Goal: Information Seeking & Learning: Learn about a topic

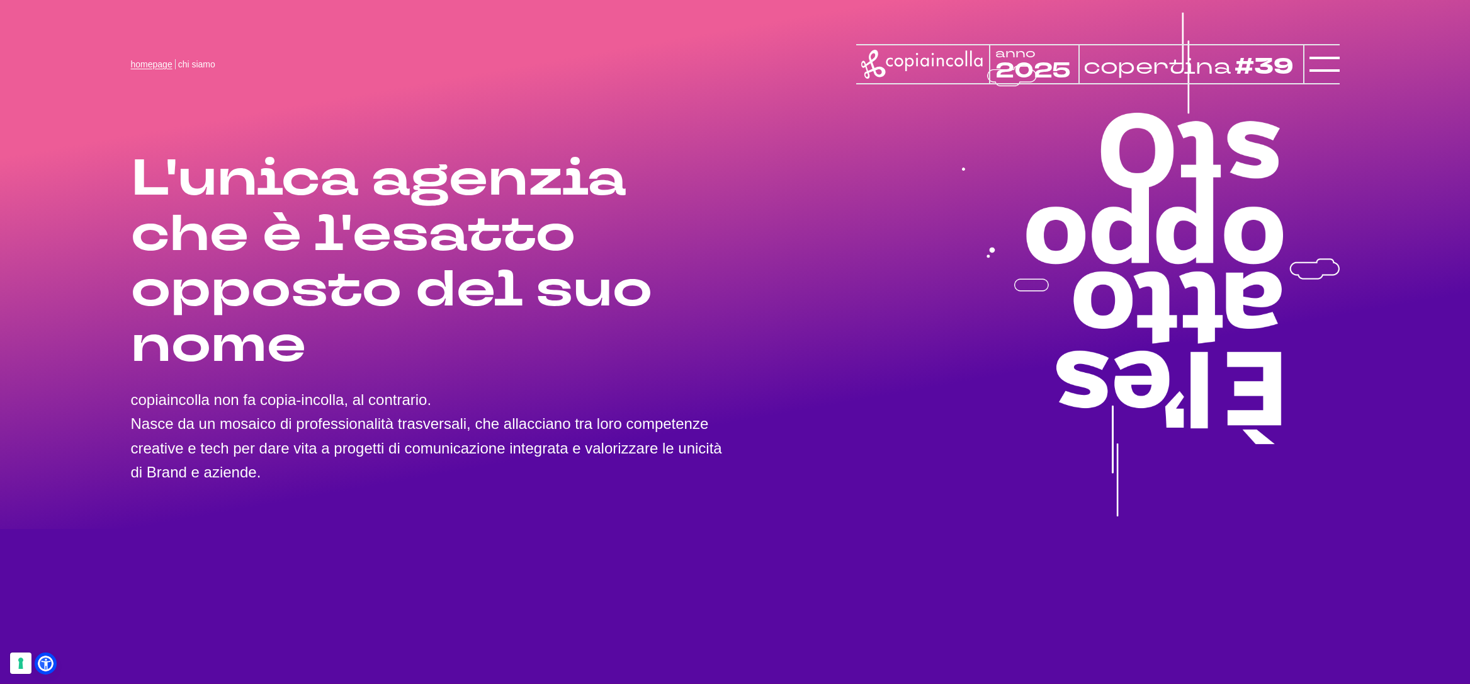
click at [145, 64] on link "homepage" at bounding box center [152, 64] width 42 height 10
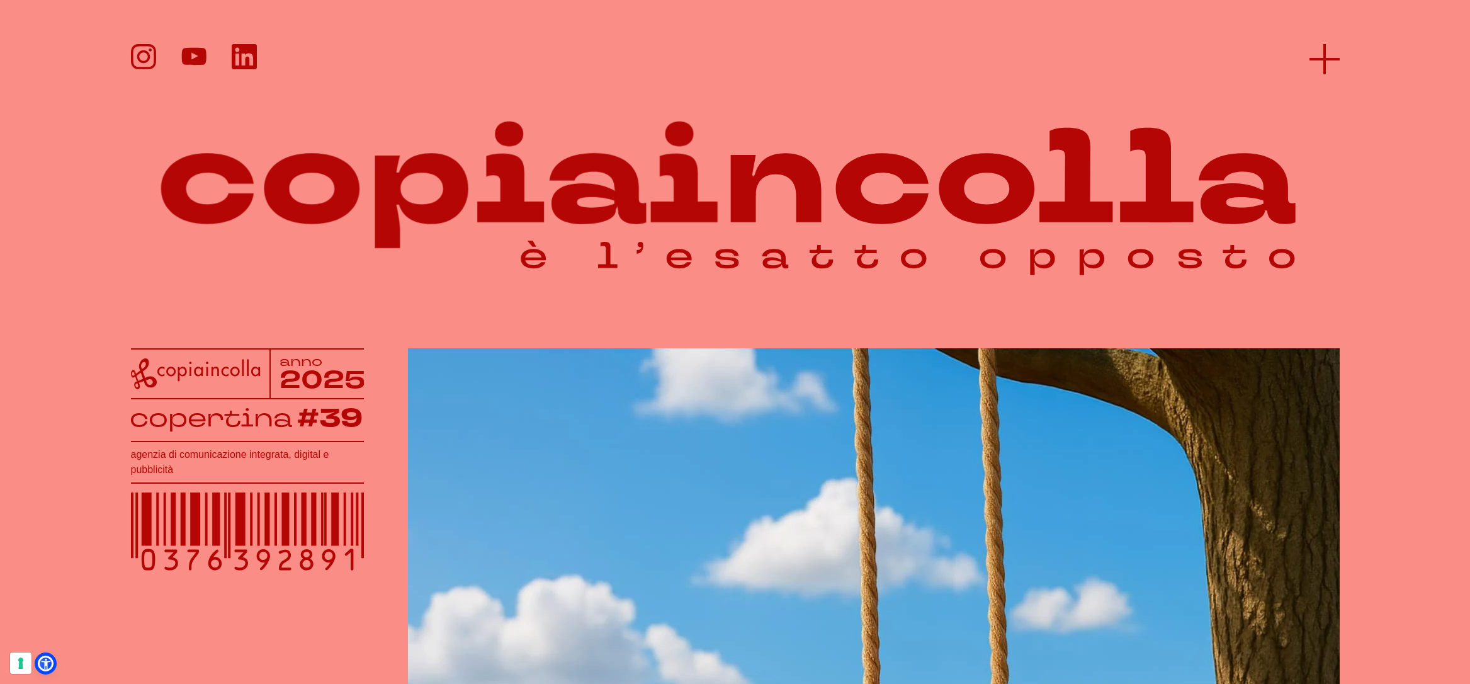
click at [1333, 59] on line at bounding box center [1325, 59] width 30 height 0
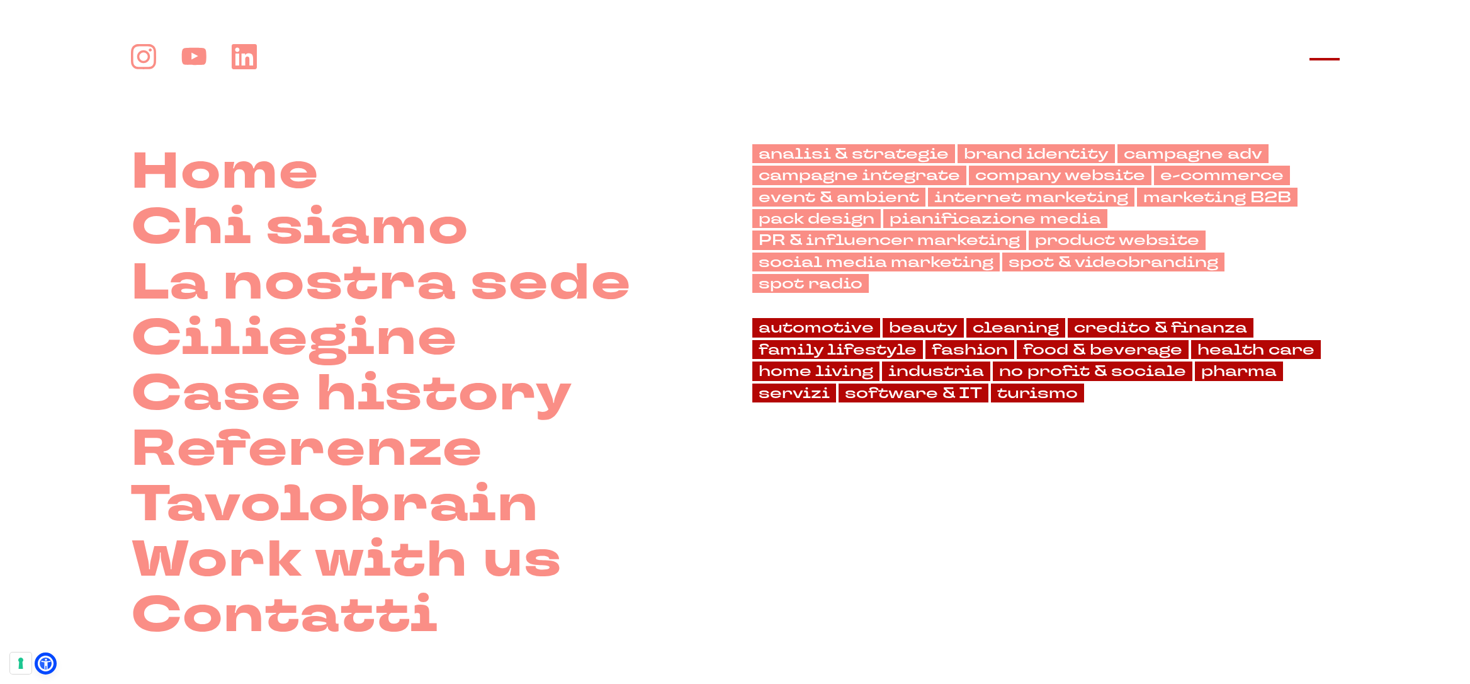
click at [1333, 59] on line at bounding box center [1325, 59] width 30 height 0
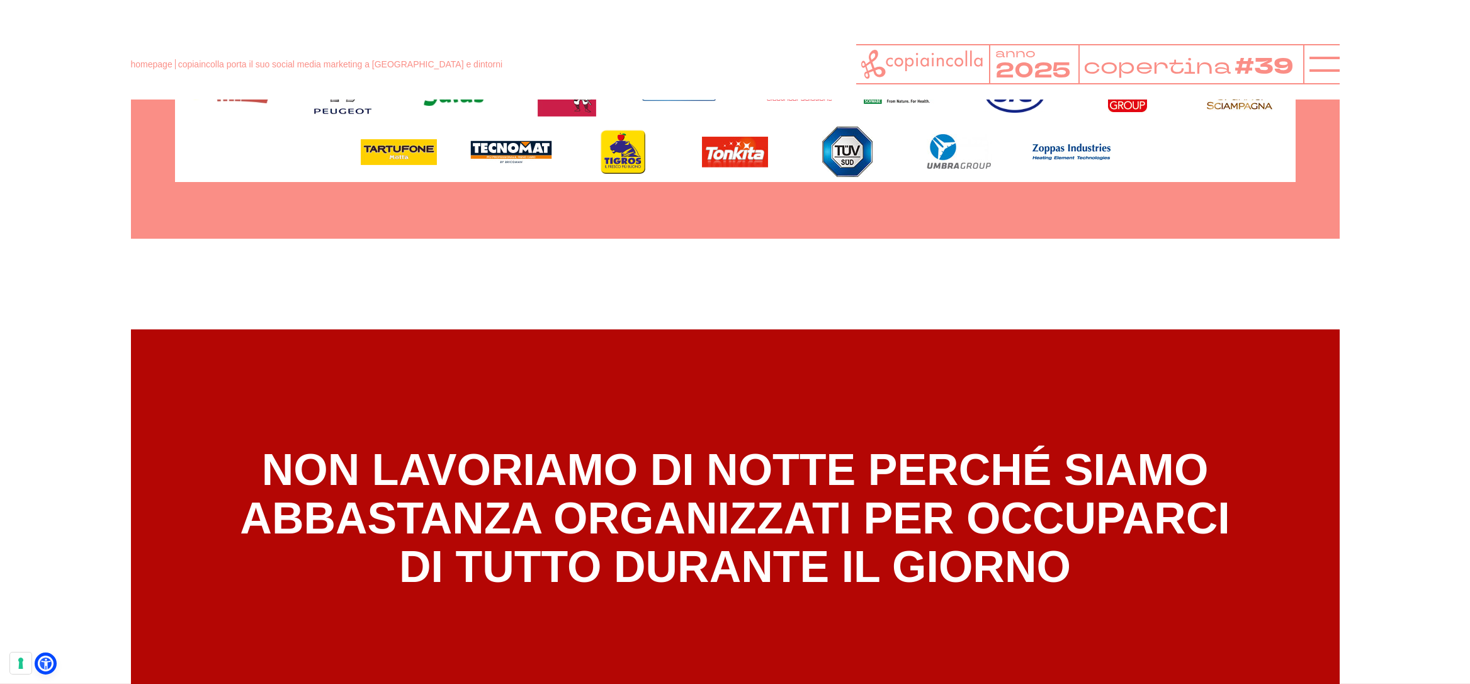
drag, startPoint x: 797, startPoint y: 353, endPoint x: 397, endPoint y: 343, distance: 400.7
click at [508, 346] on div "NON LAVORIAMO DI NOTTE PERCHÉ SIAMO ABBASTANZA ORGANIZZATI PER OCCUPARCI DI TUT…" at bounding box center [735, 518] width 1209 height 378
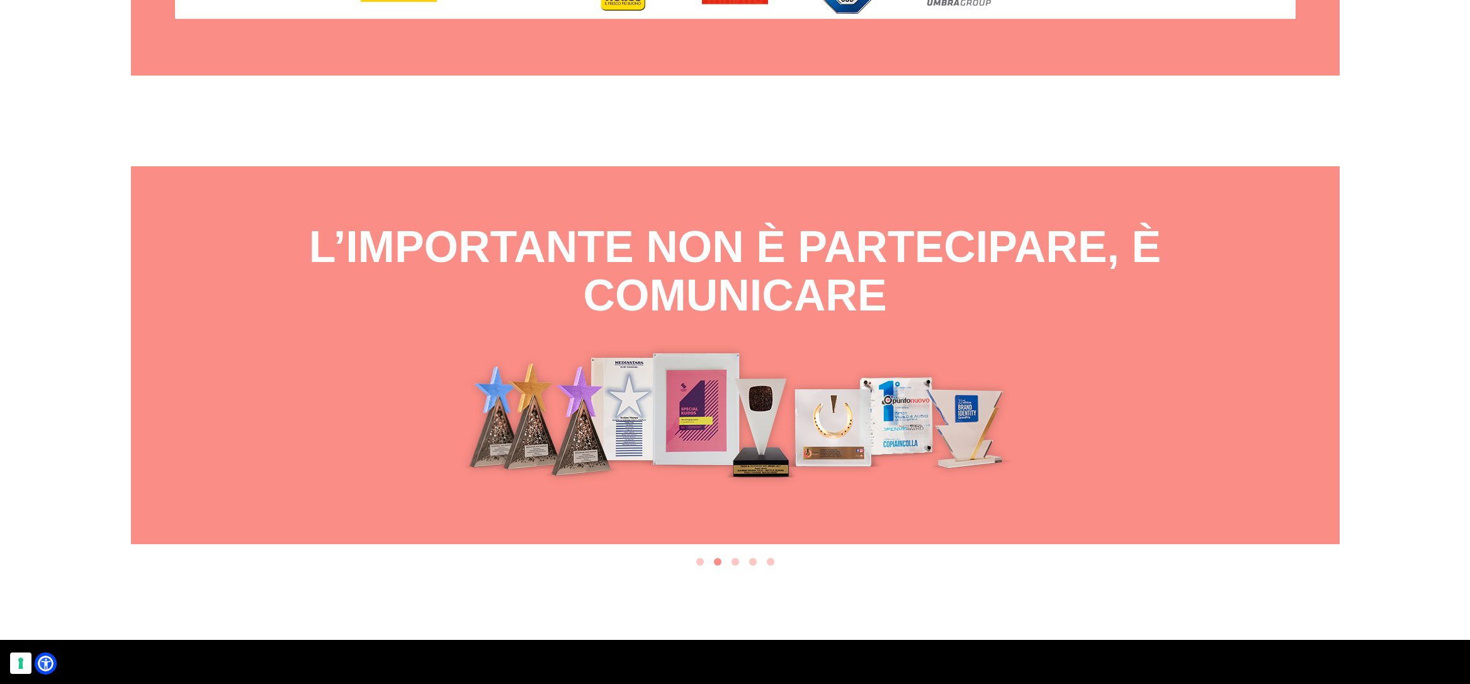
click at [511, 340] on img "2 of 5" at bounding box center [735, 413] width 634 height 147
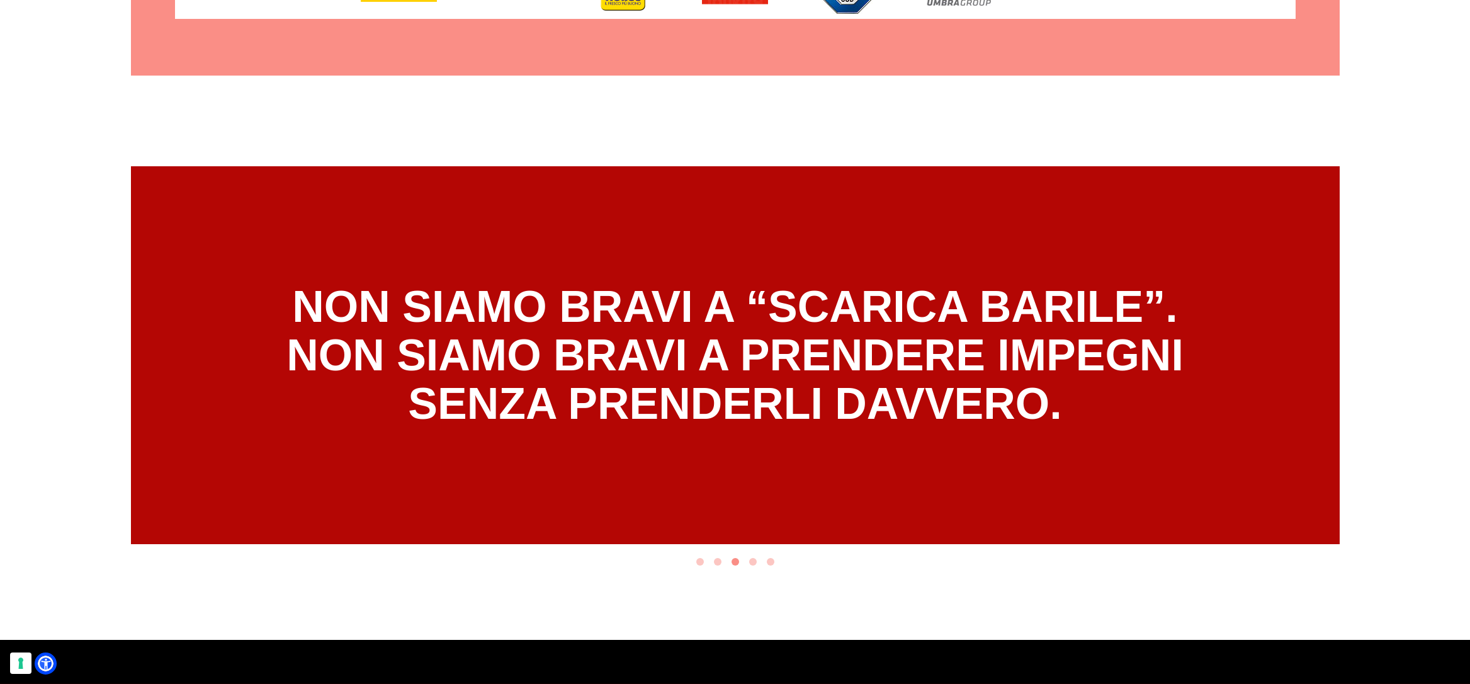
scroll to position [7036, 0]
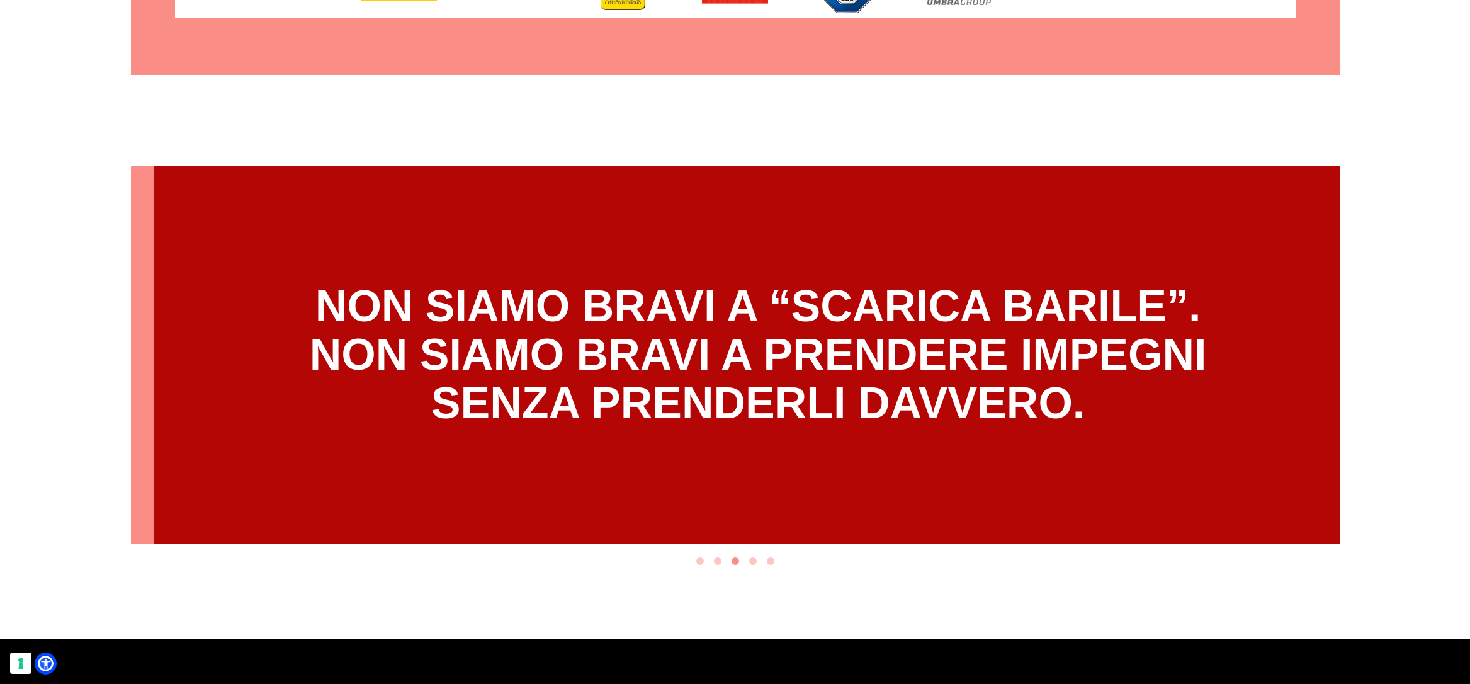
drag, startPoint x: 748, startPoint y: 306, endPoint x: 344, endPoint y: 304, distance: 403.7
click at [560, 309] on h4 "NON SIAMO BRAVI A “SCARICA BARILE”. NON SIAMO BRAVI A PRENDERE IMPEGNI SENZA PR…" at bounding box center [758, 354] width 897 height 145
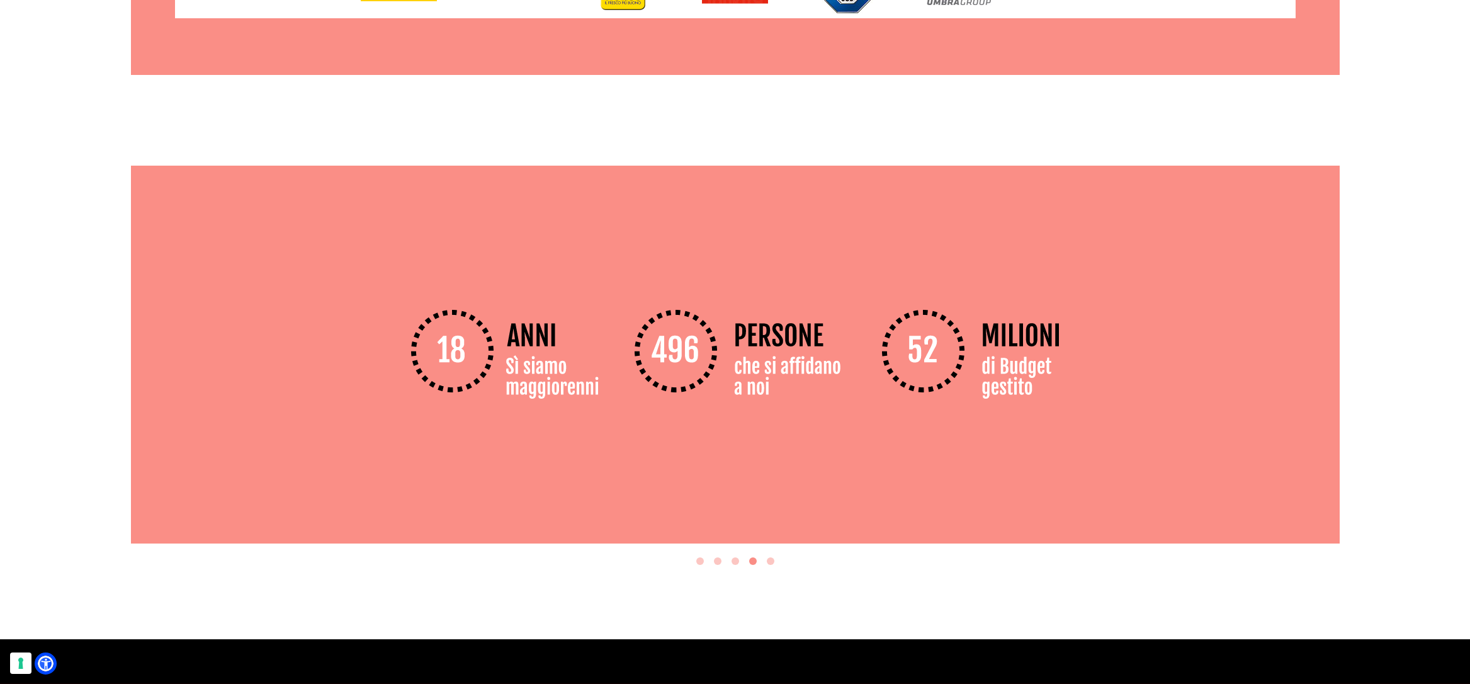
drag, startPoint x: 674, startPoint y: 318, endPoint x: 742, endPoint y: 232, distance: 109.4
click at [742, 232] on div "4 of 5" at bounding box center [735, 355] width 1209 height 378
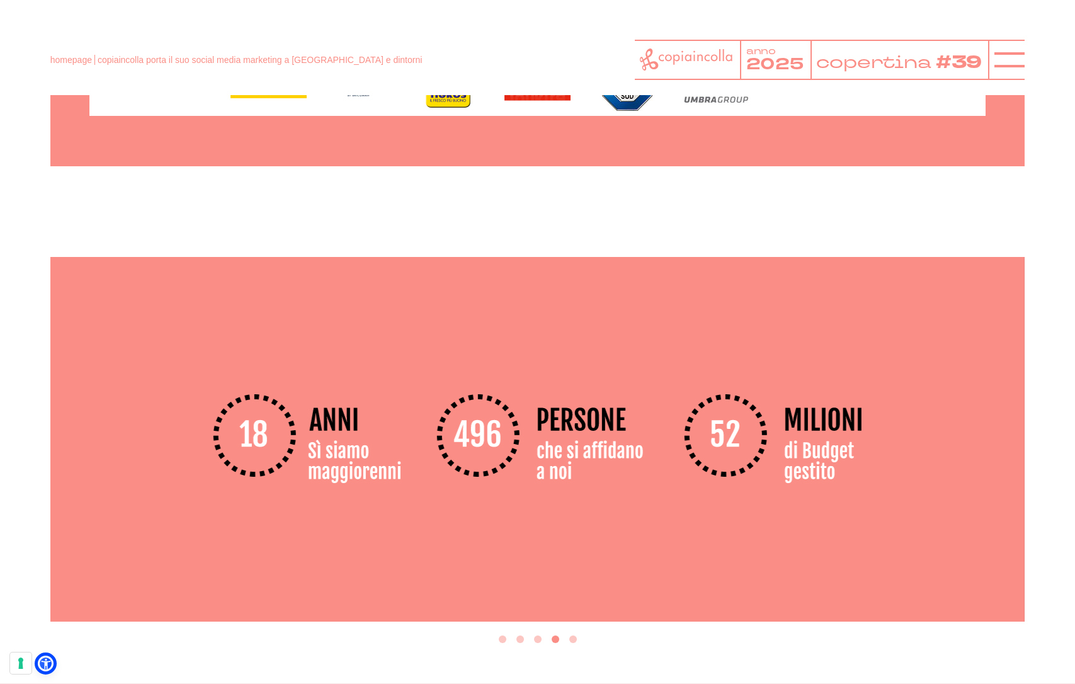
scroll to position [6505, 0]
